Goal: Information Seeking & Learning: Find specific fact

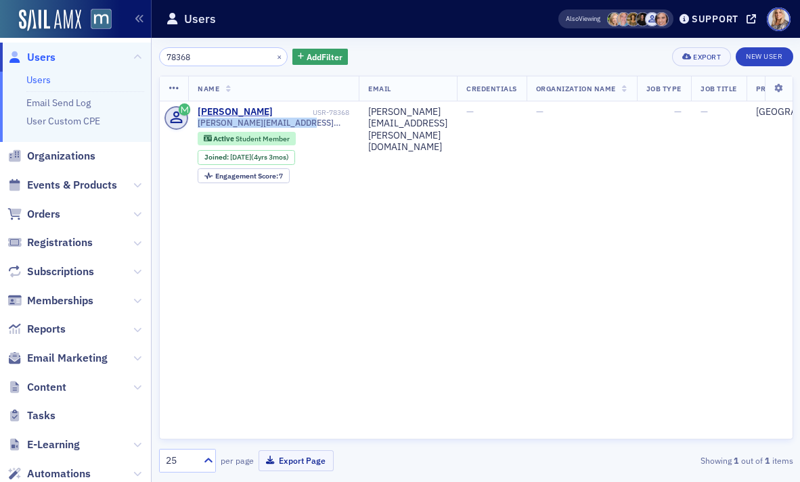
click at [43, 76] on link "Users" at bounding box center [38, 80] width 24 height 12
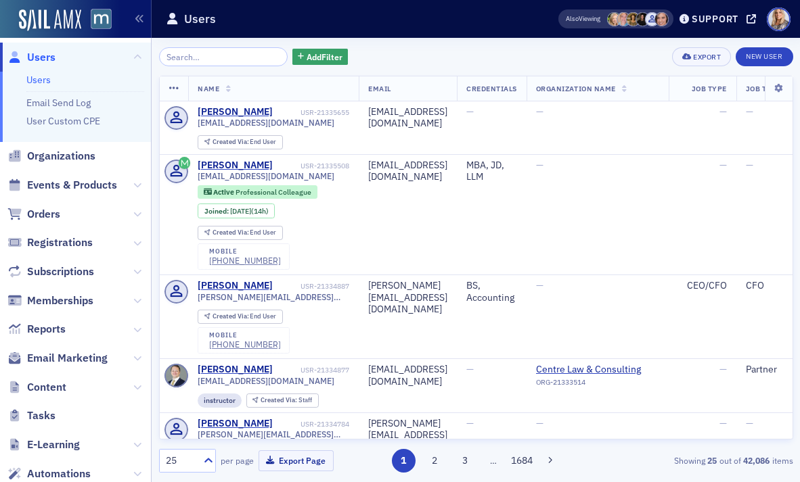
click at [215, 57] on input "search" at bounding box center [223, 56] width 129 height 19
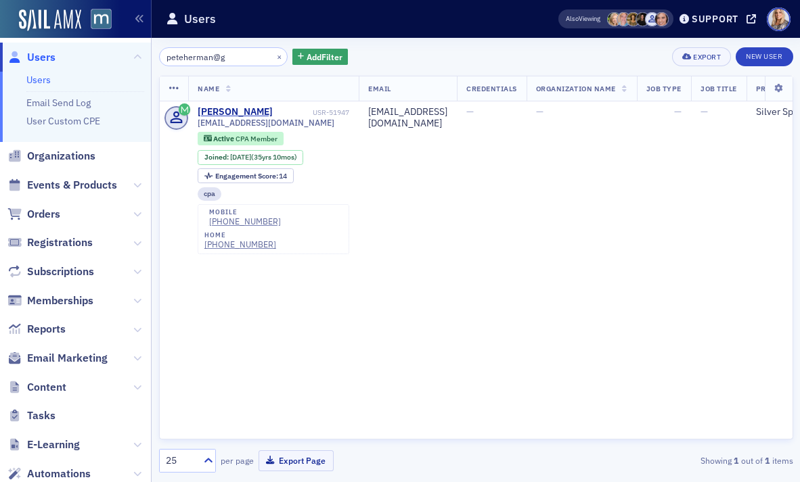
type input "peteherman@g"
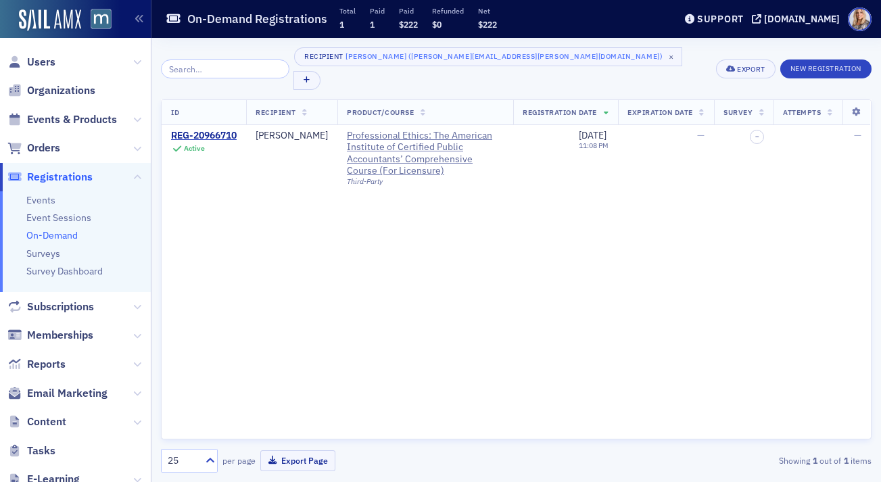
click at [628, 210] on div "ID Recipient Product/Course Registration Date Expiration Date Survey Attempts R…" at bounding box center [516, 269] width 711 height 340
